Goal: Task Accomplishment & Management: Manage account settings

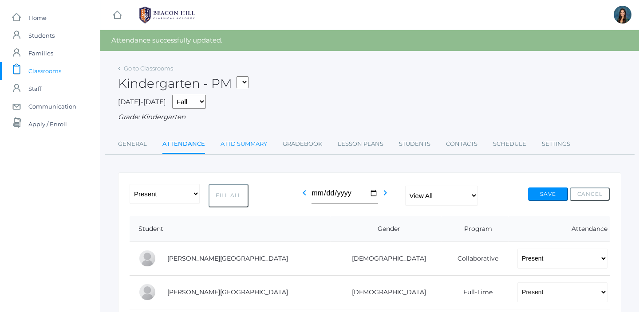
click at [242, 145] on link "Attd Summary" at bounding box center [243, 144] width 47 height 18
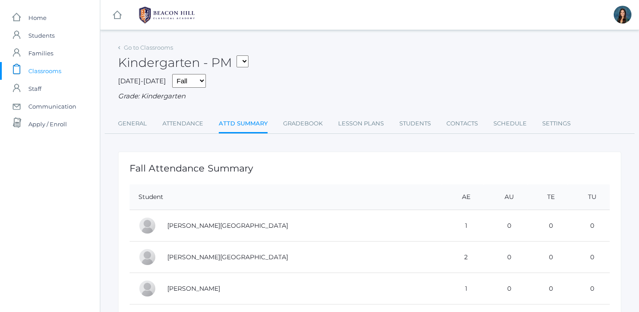
click at [354, 122] on link "Lesson Plans" at bounding box center [361, 124] width 46 height 18
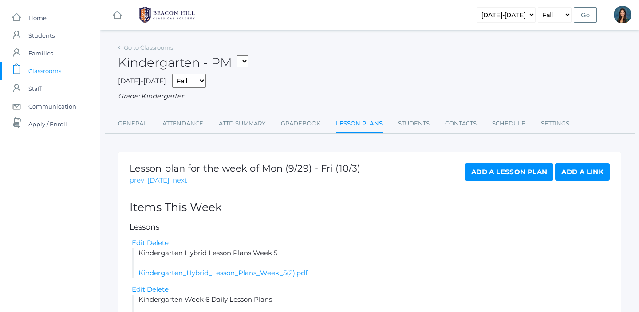
scroll to position [63, 0]
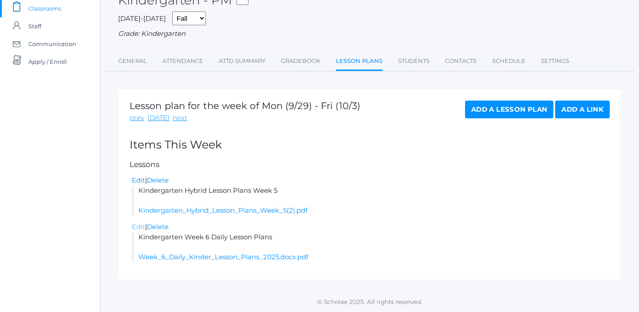
click at [136, 227] on link "Edit" at bounding box center [138, 227] width 13 height 8
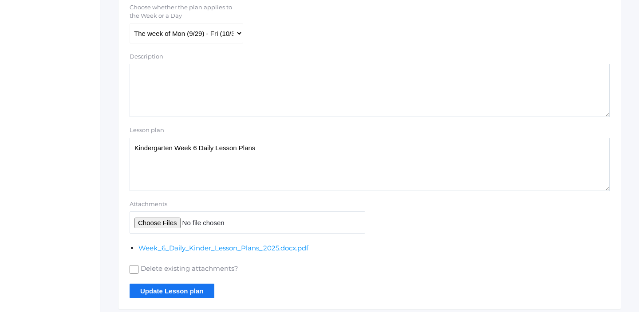
scroll to position [241, 0]
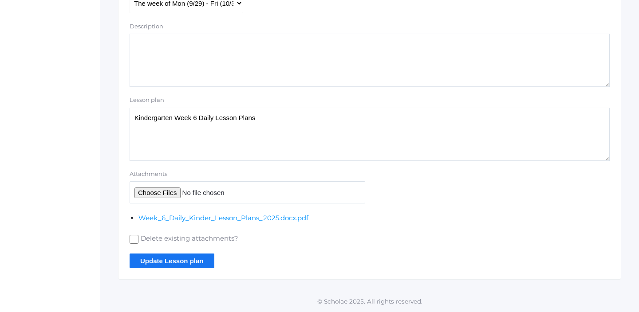
click at [134, 239] on input "Delete existing attachments?" at bounding box center [133, 239] width 9 height 9
checkbox input "true"
click at [152, 190] on input "Attachments" at bounding box center [246, 192] width 235 height 22
type input "C:\fakepath\Week 6 Daily Kinder Lesson Plans 2025.docx.pdf"
click at [153, 259] on input "Update Lesson plan" at bounding box center [171, 261] width 85 height 15
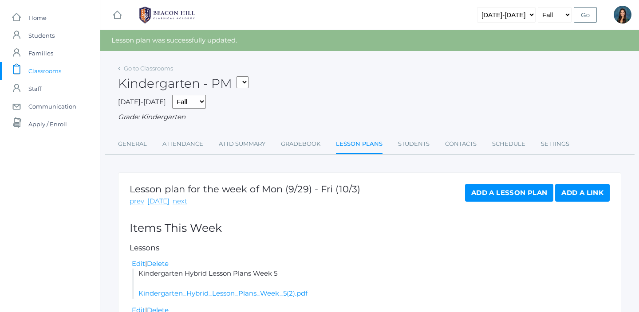
click at [247, 83] on select "*KIND - Kindergarten AM *KIND - Kindergarten PM" at bounding box center [242, 82] width 12 height 12
select select "1957"
click at [239, 76] on select "*KIND - Kindergarten AM *KIND - Kindergarten PM" at bounding box center [242, 82] width 12 height 12
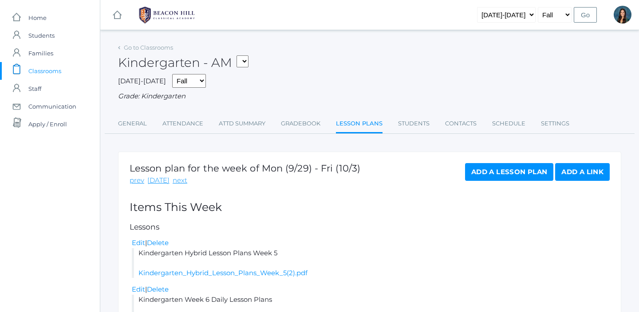
scroll to position [63, 0]
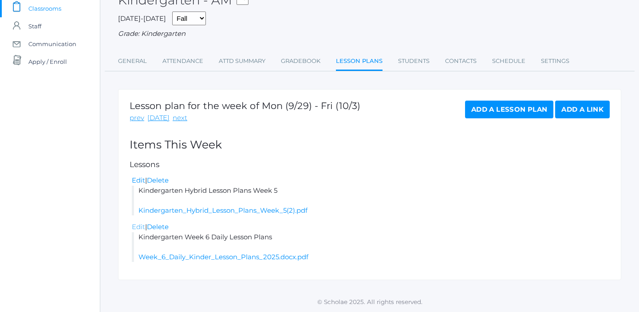
click at [141, 226] on link "Edit" at bounding box center [138, 227] width 13 height 8
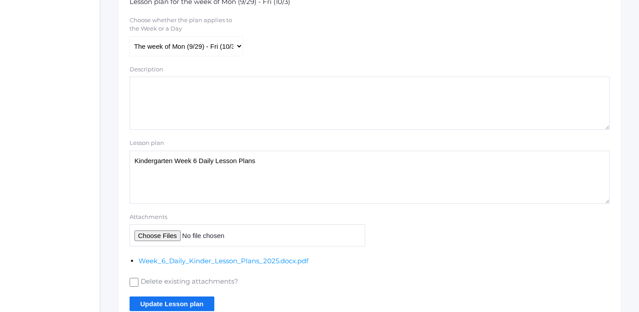
scroll to position [241, 0]
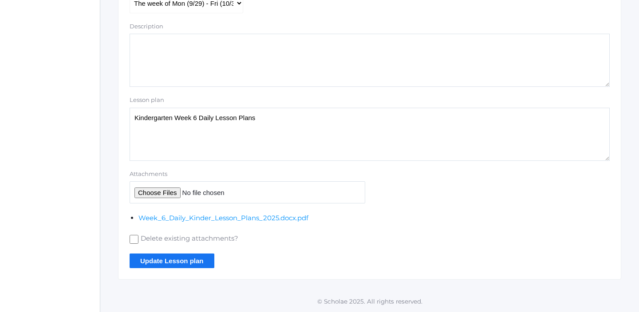
click at [132, 243] on input "Delete existing attachments?" at bounding box center [133, 239] width 9 height 9
checkbox input "true"
click at [160, 196] on input "Attachments" at bounding box center [246, 192] width 235 height 22
type input "C:\fakepath\Week 6 Daily Kinder Lesson Plans 2025.docx.pdf"
click at [162, 265] on input "Update Lesson plan" at bounding box center [171, 261] width 85 height 15
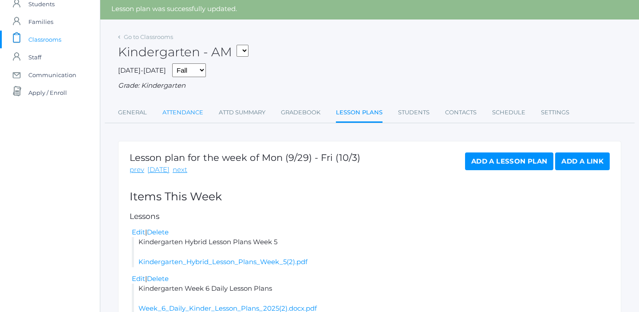
scroll to position [84, 0]
